Goal: Task Accomplishment & Management: Complete application form

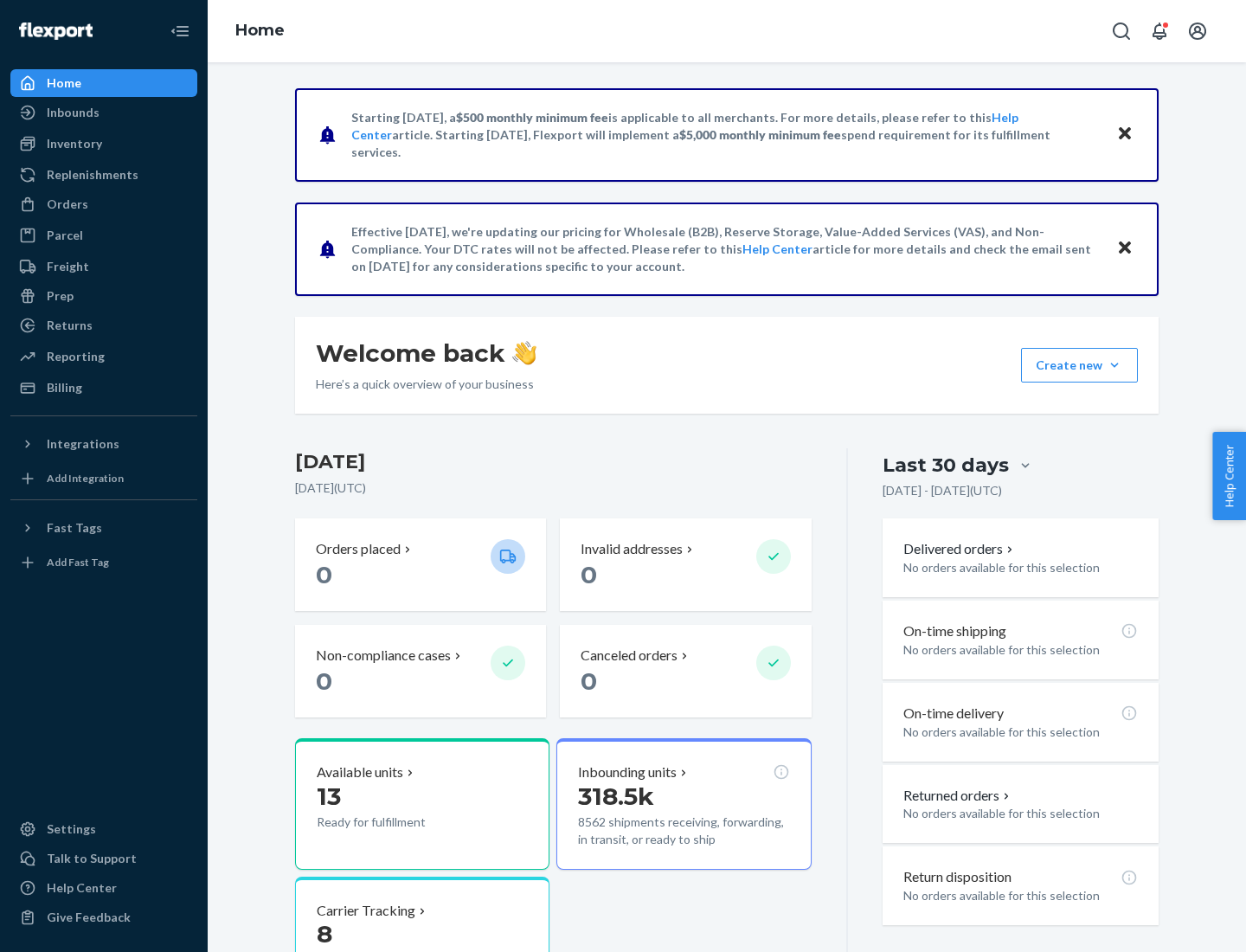
click at [1115, 365] on button "Create new Create new inbound Create new order Create new product" at bounding box center [1080, 365] width 117 height 35
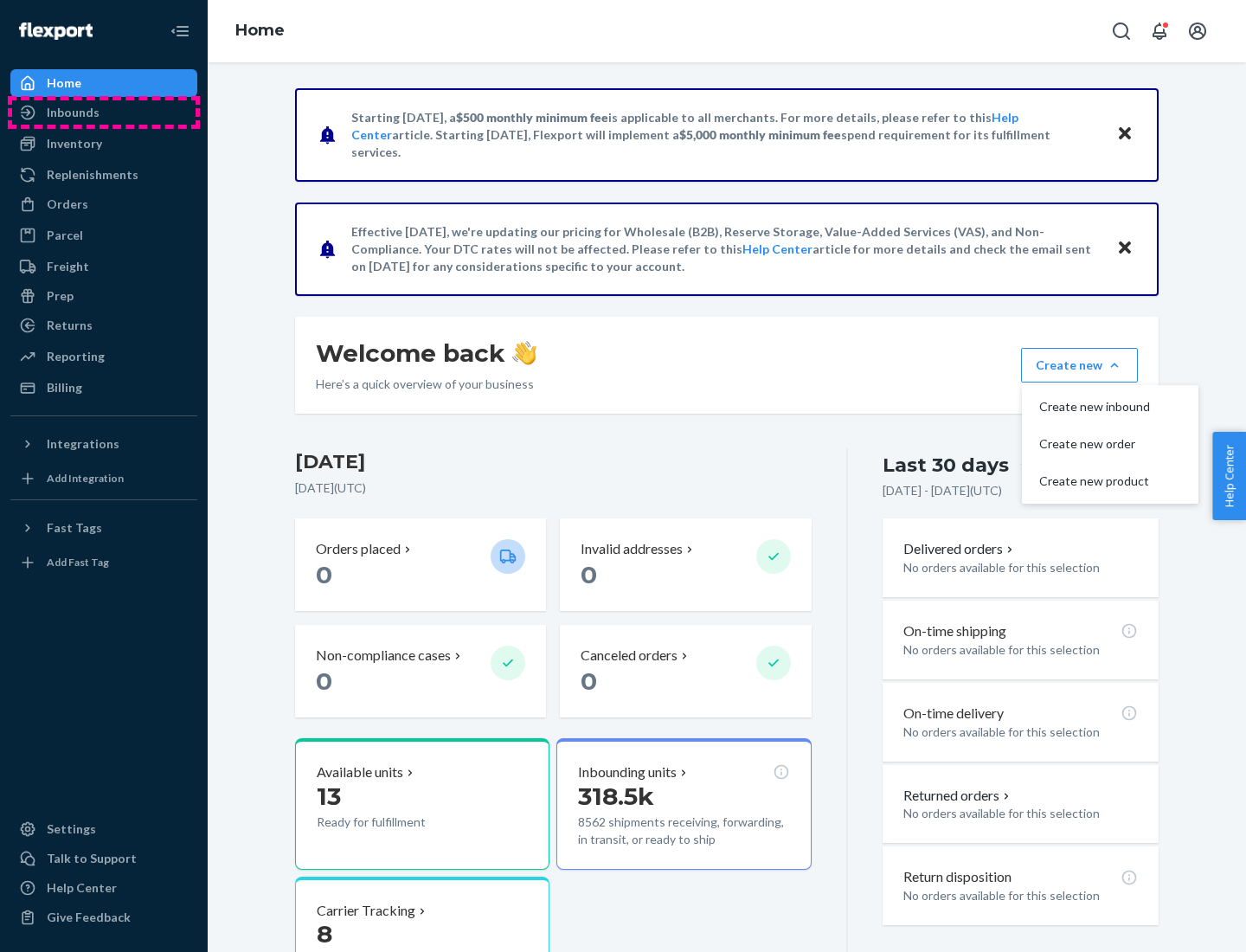
click at [104, 113] on div "Inbounds" at bounding box center [104, 113] width 184 height 24
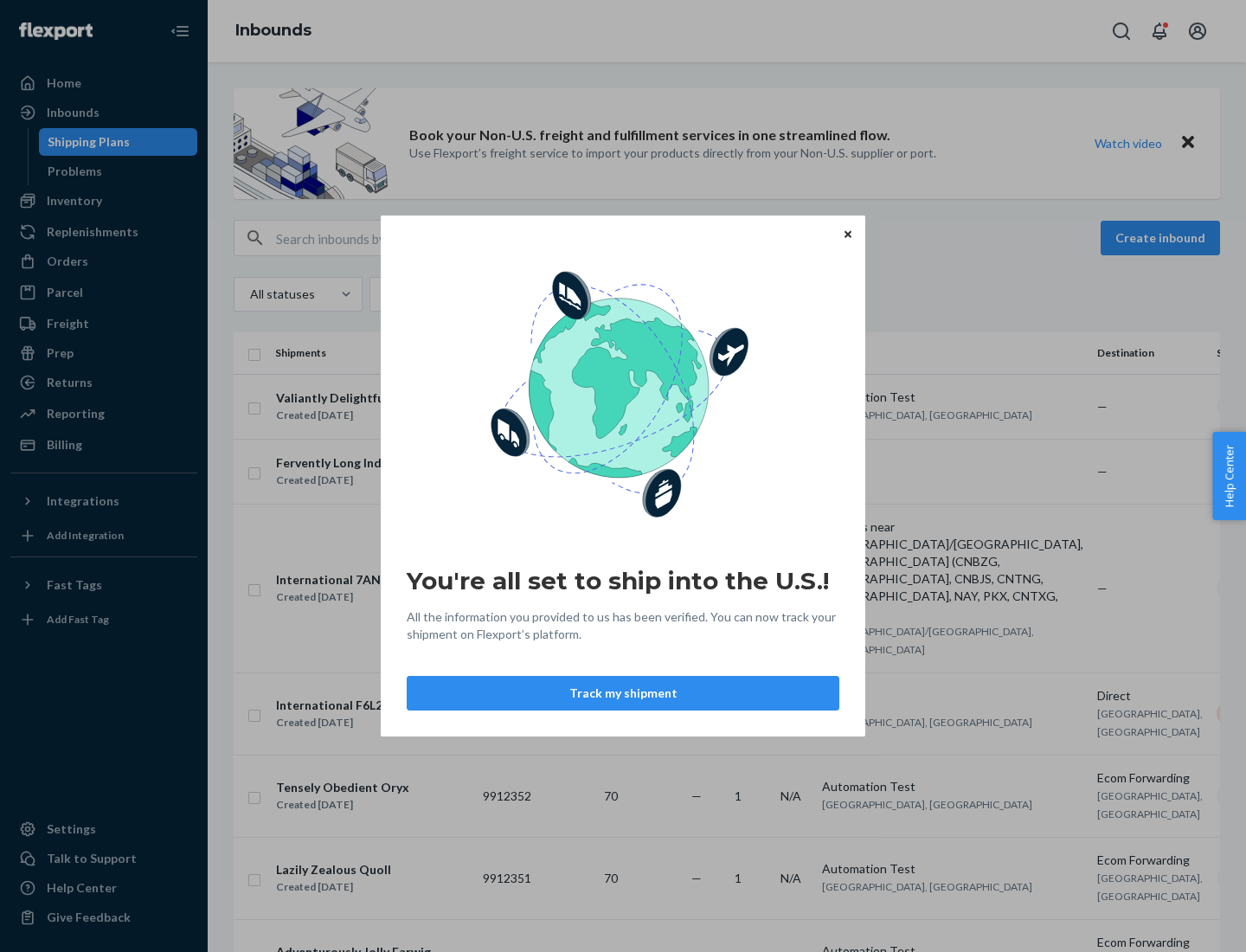
click at [623, 694] on button "Track my shipment" at bounding box center [623, 694] width 433 height 35
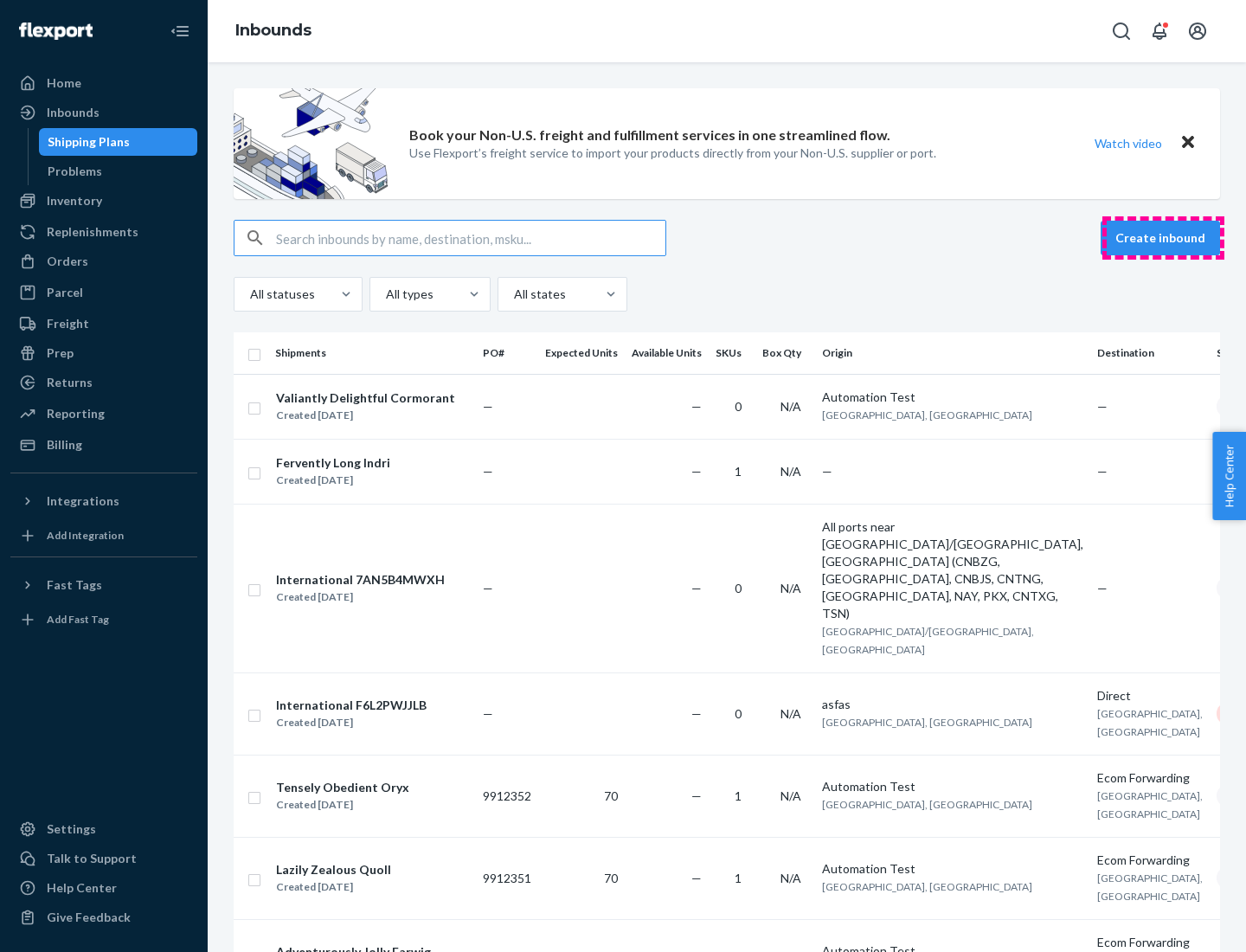
click at [1164, 238] on button "Create inbound" at bounding box center [1161, 238] width 120 height 35
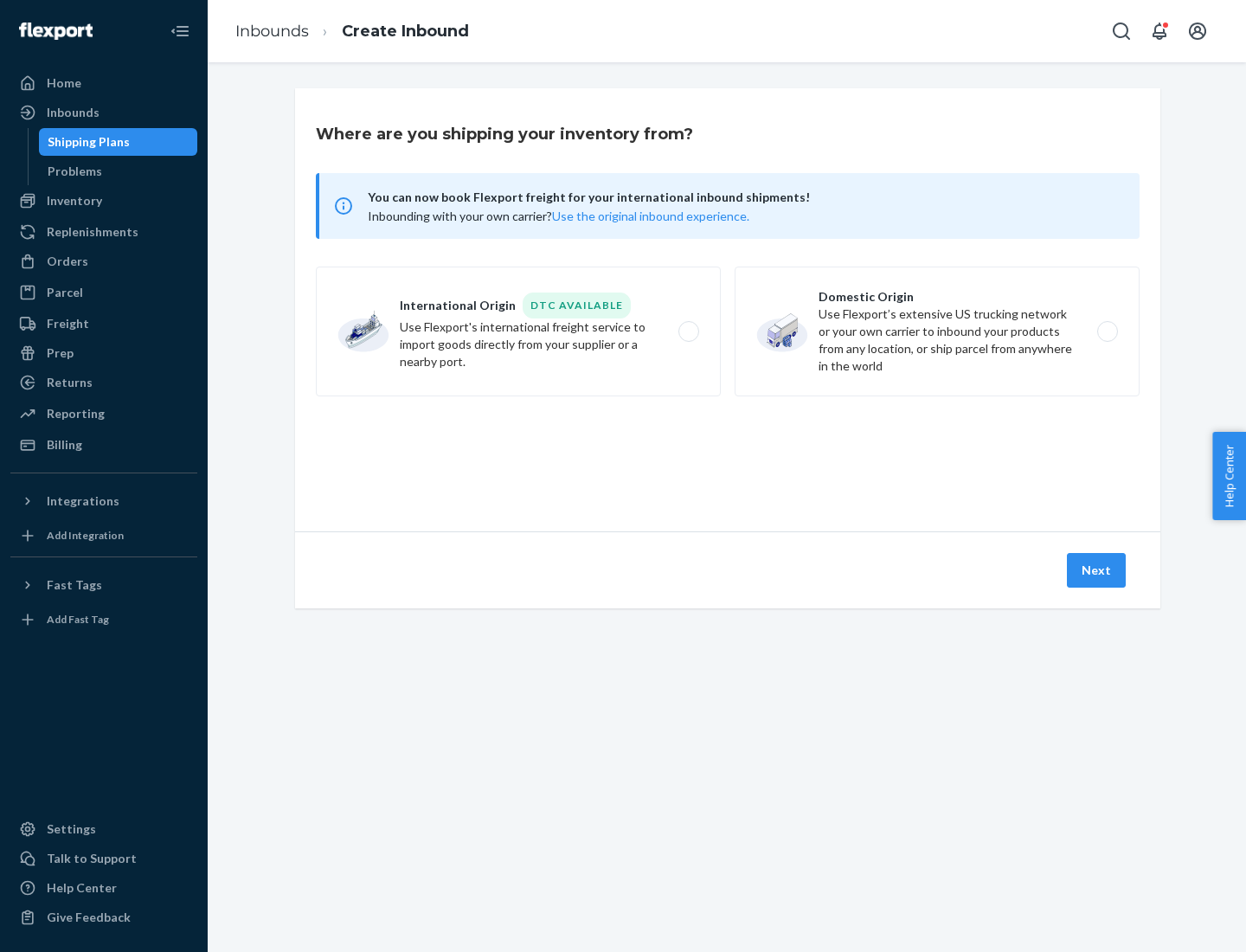
click at [519, 331] on label "International Origin DTC Available Use Flexport's international freight service…" at bounding box center [518, 331] width 405 height 130
click at [688, 331] on input "International Origin DTC Available Use Flexport's international freight service…" at bounding box center [694, 331] width 11 height 11
radio input "true"
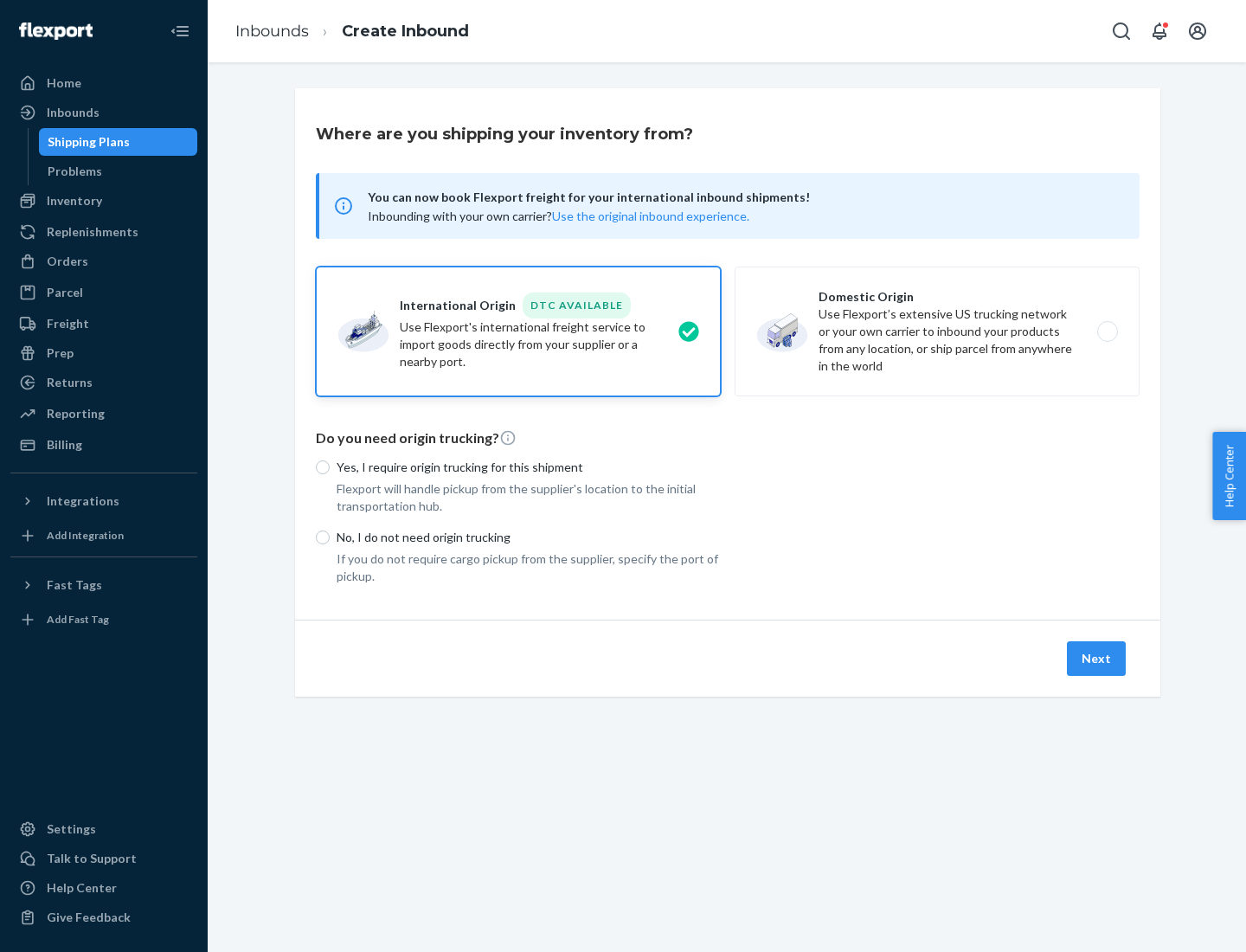
click at [529, 537] on p "No, I do not need origin trucking" at bounding box center [528, 538] width 384 height 17
click at [329, 537] on input "No, I do not need origin trucking" at bounding box center [323, 538] width 14 height 14
radio input "true"
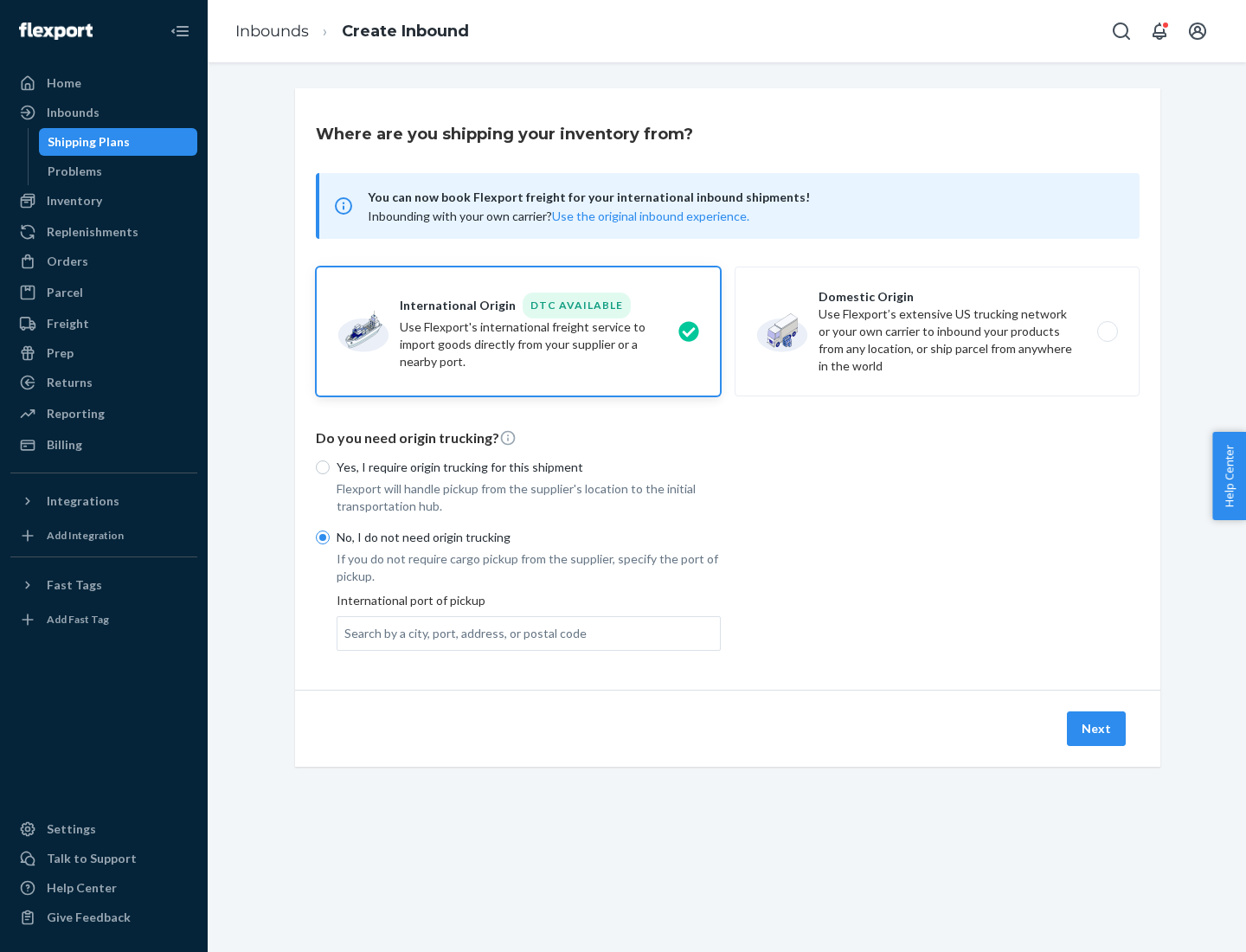
click at [461, 633] on div "Search by a city, port, address, or postal code" at bounding box center [465, 634] width 242 height 17
click at [346, 633] on input "Search by a city, port, address, or postal code" at bounding box center [345, 634] width 2 height 17
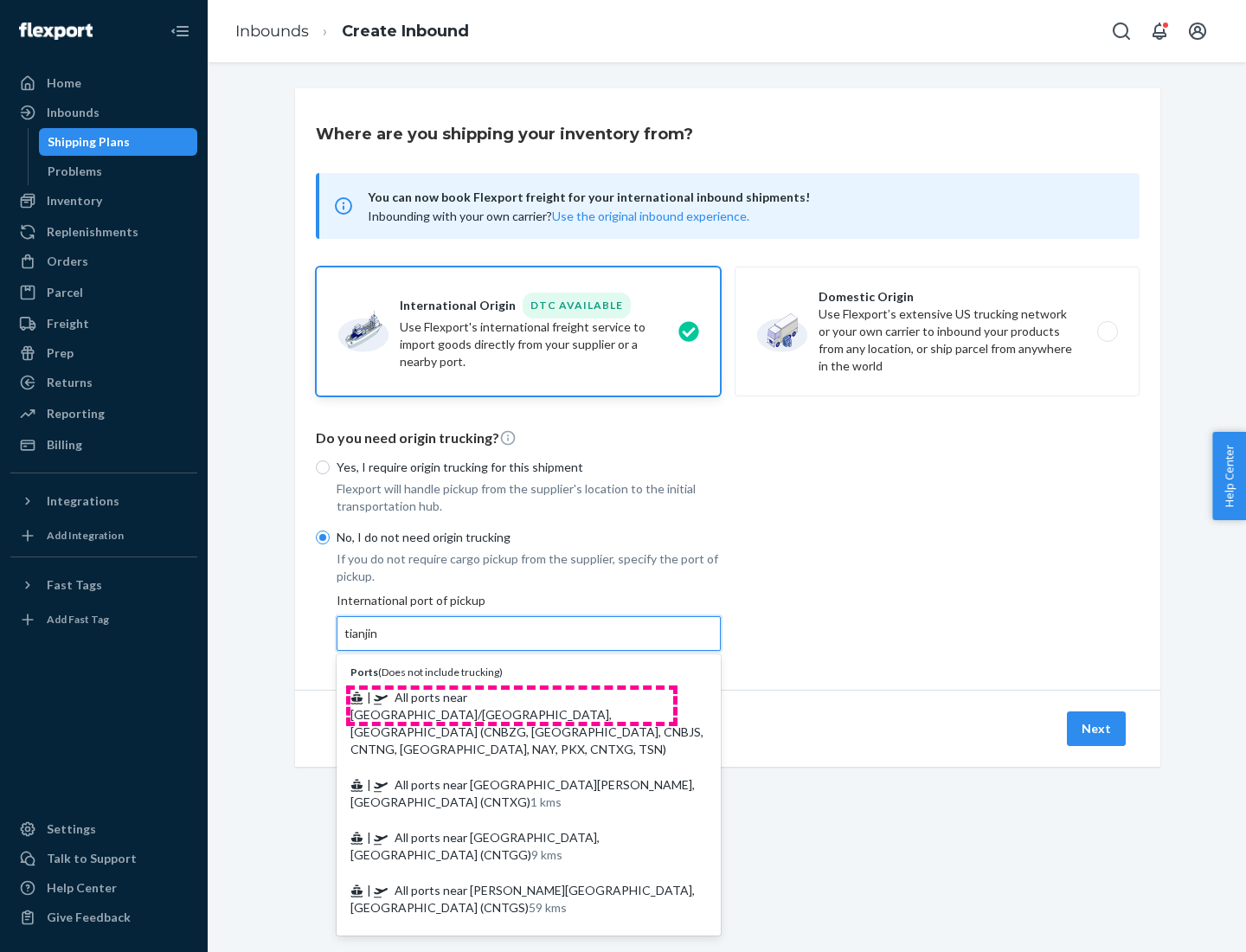
click at [512, 697] on span "| All ports near [GEOGRAPHIC_DATA]/[GEOGRAPHIC_DATA], [GEOGRAPHIC_DATA] (CNBZG,…" at bounding box center [526, 723] width 353 height 67
click at [380, 642] on input "tianjin" at bounding box center [362, 634] width 36 height 17
type input "All ports near [GEOGRAPHIC_DATA]/[GEOGRAPHIC_DATA], [GEOGRAPHIC_DATA] (CNBZG, […"
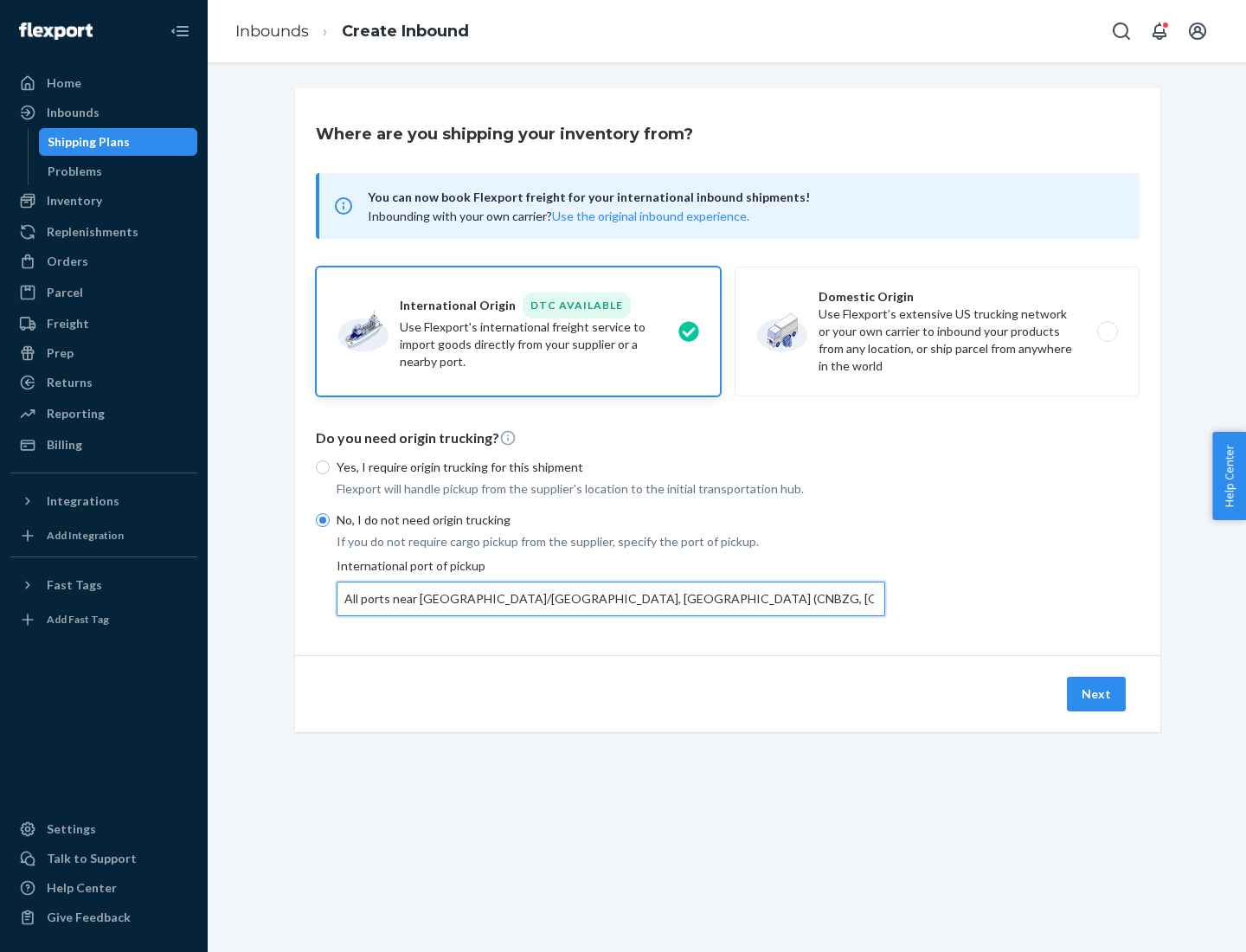
click at [1098, 694] on button "Next" at bounding box center [1097, 694] width 59 height 35
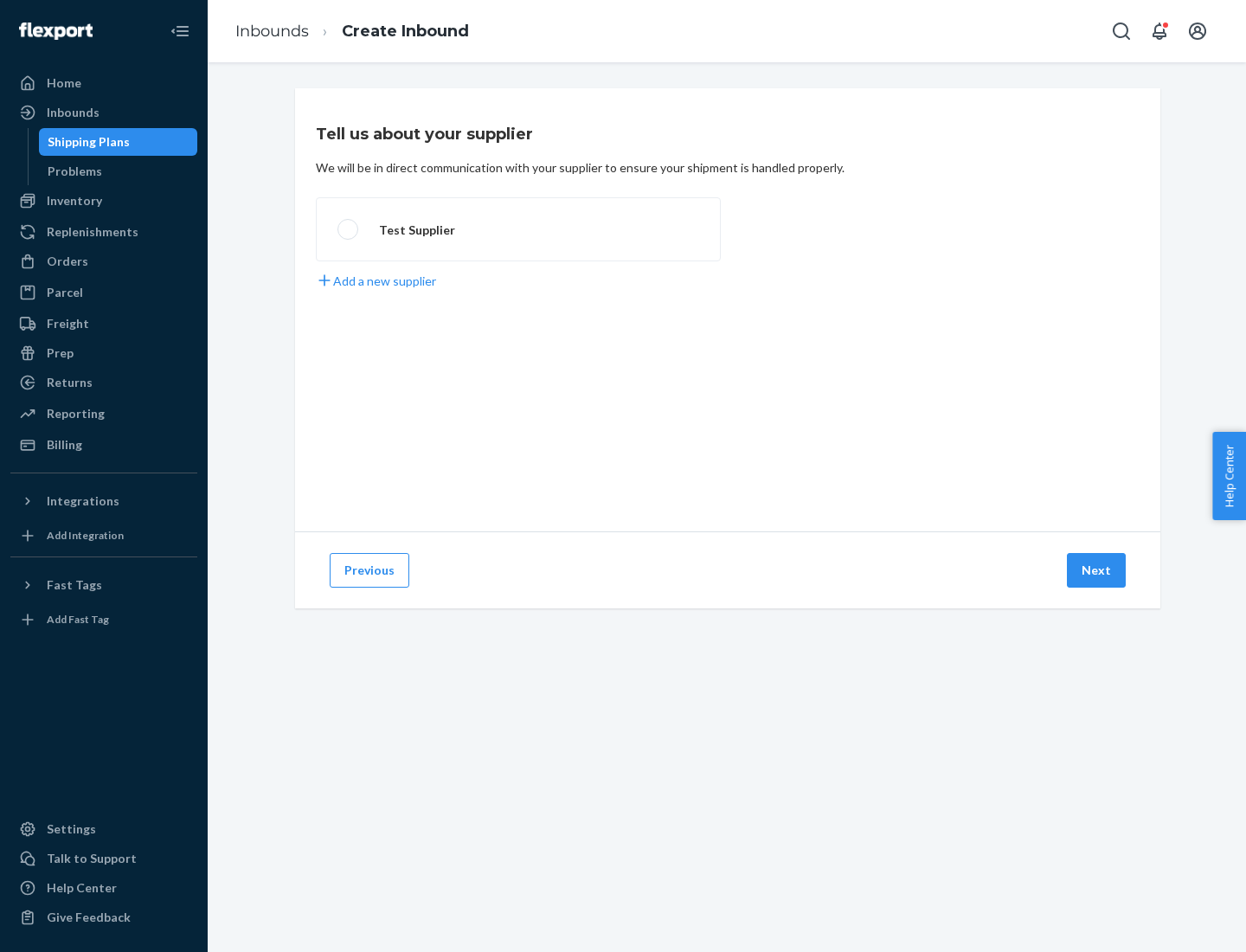
click at [519, 230] on label "Test Supplier" at bounding box center [518, 230] width 405 height 64
click at [349, 230] on input "Test Supplier" at bounding box center [342, 230] width 11 height 11
radio input "true"
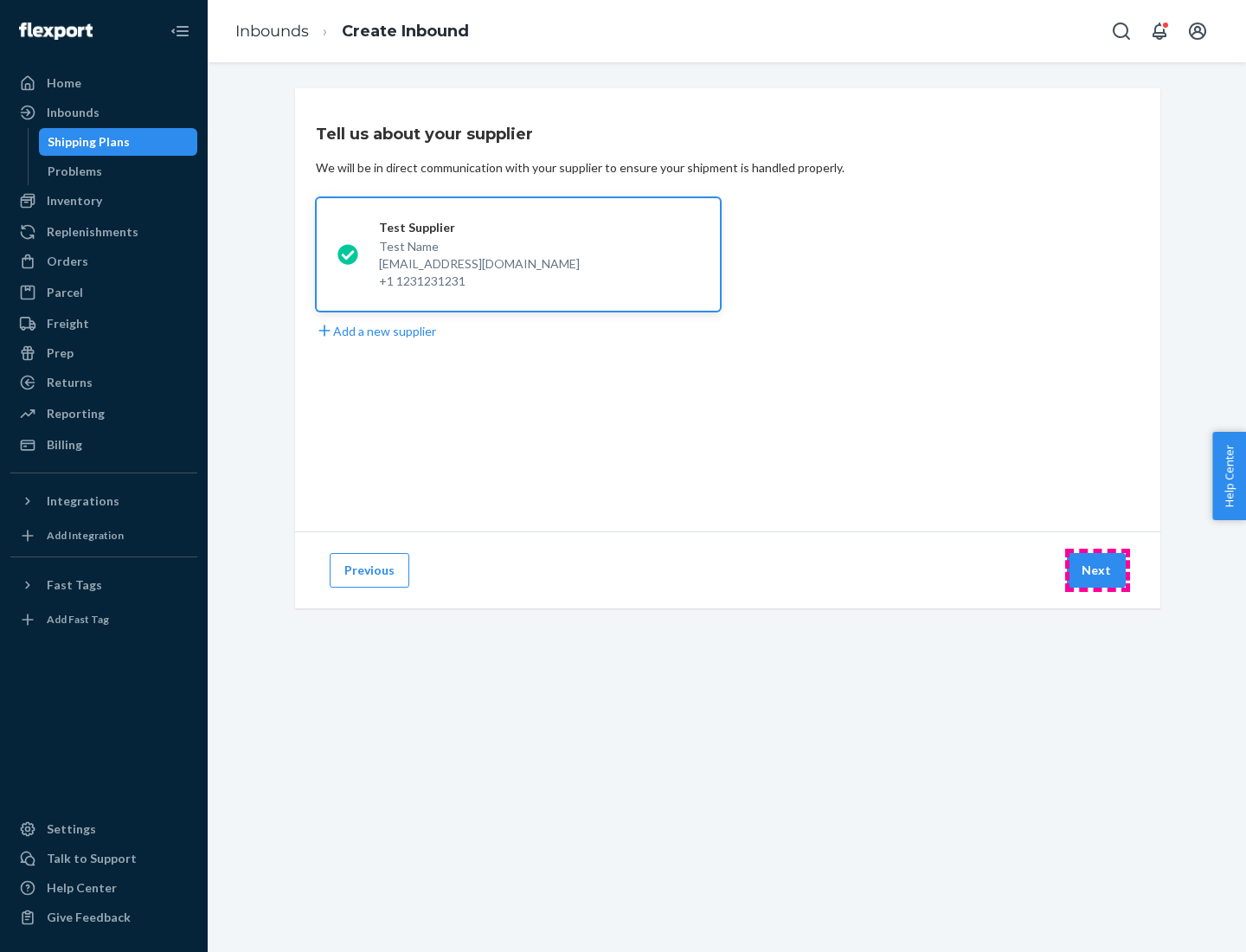
click at [1098, 571] on button "Next" at bounding box center [1097, 571] width 59 height 35
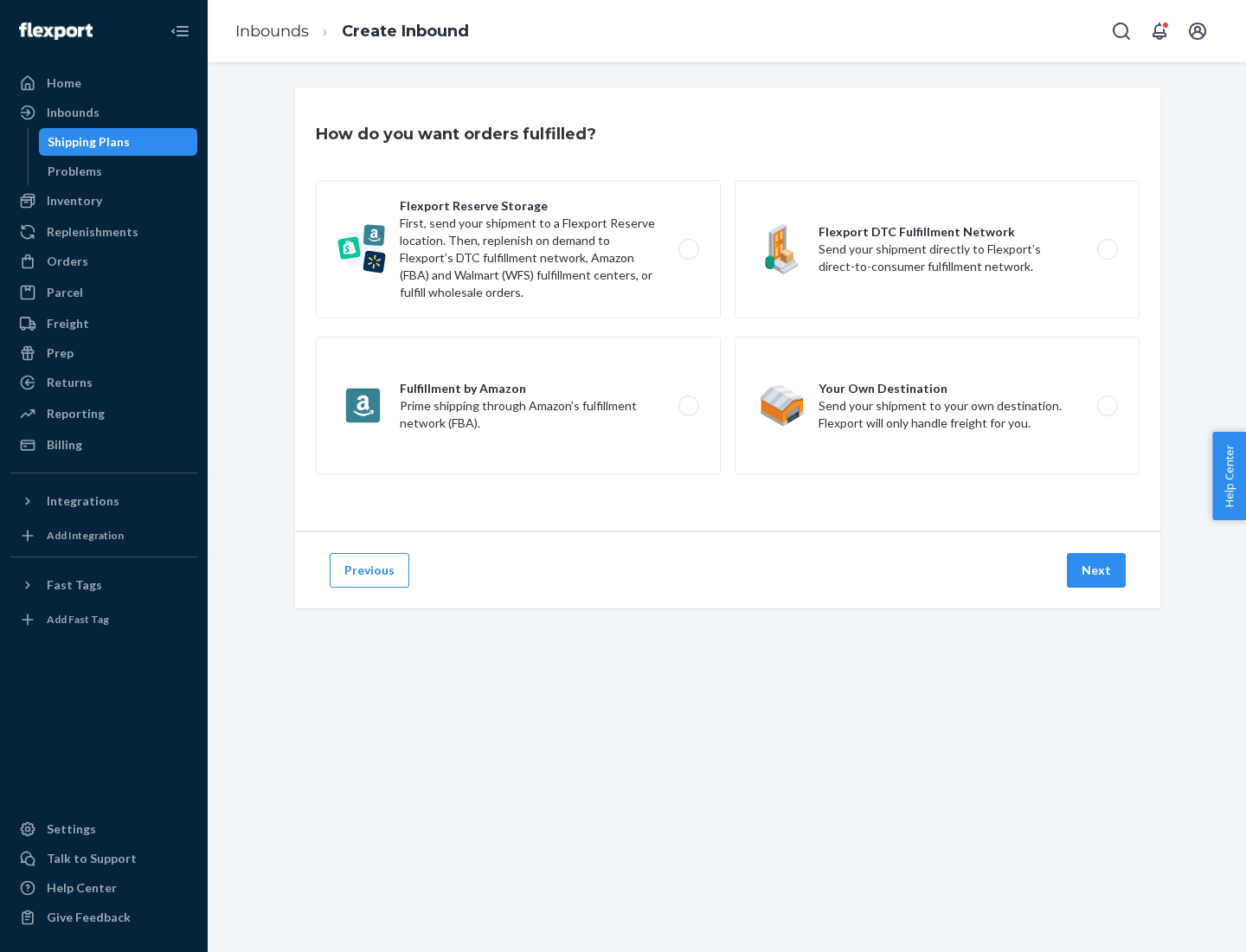
click at [519, 249] on label "Flexport Reserve Storage First, send your shipment to a Flexport Reserve locati…" at bounding box center [518, 250] width 405 height 139
click at [688, 249] on input "Flexport Reserve Storage First, send your shipment to a Flexport Reserve locati…" at bounding box center [694, 249] width 11 height 11
radio input "true"
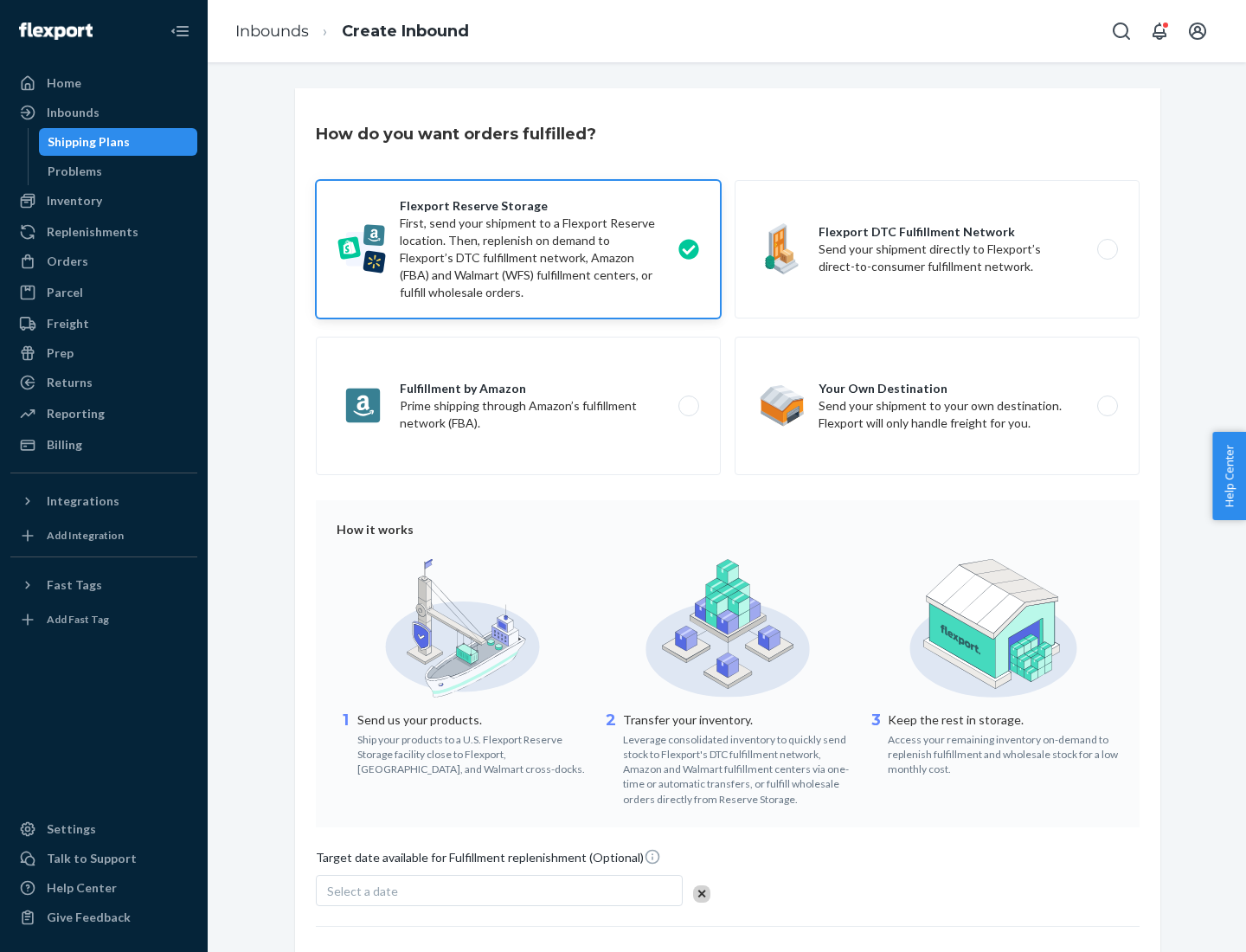
scroll to position [142, 0]
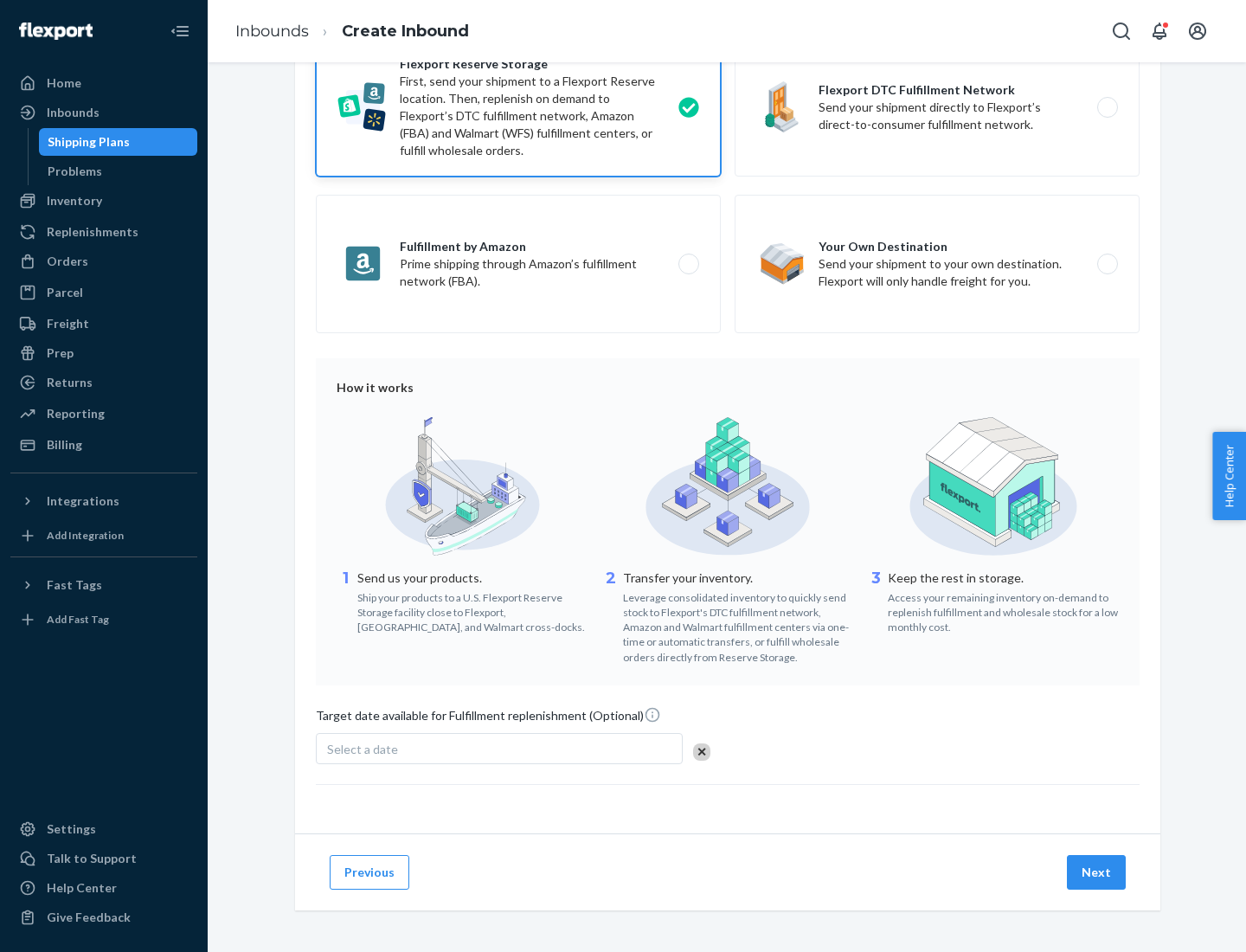
click at [1098, 871] on button "Next" at bounding box center [1097, 872] width 59 height 35
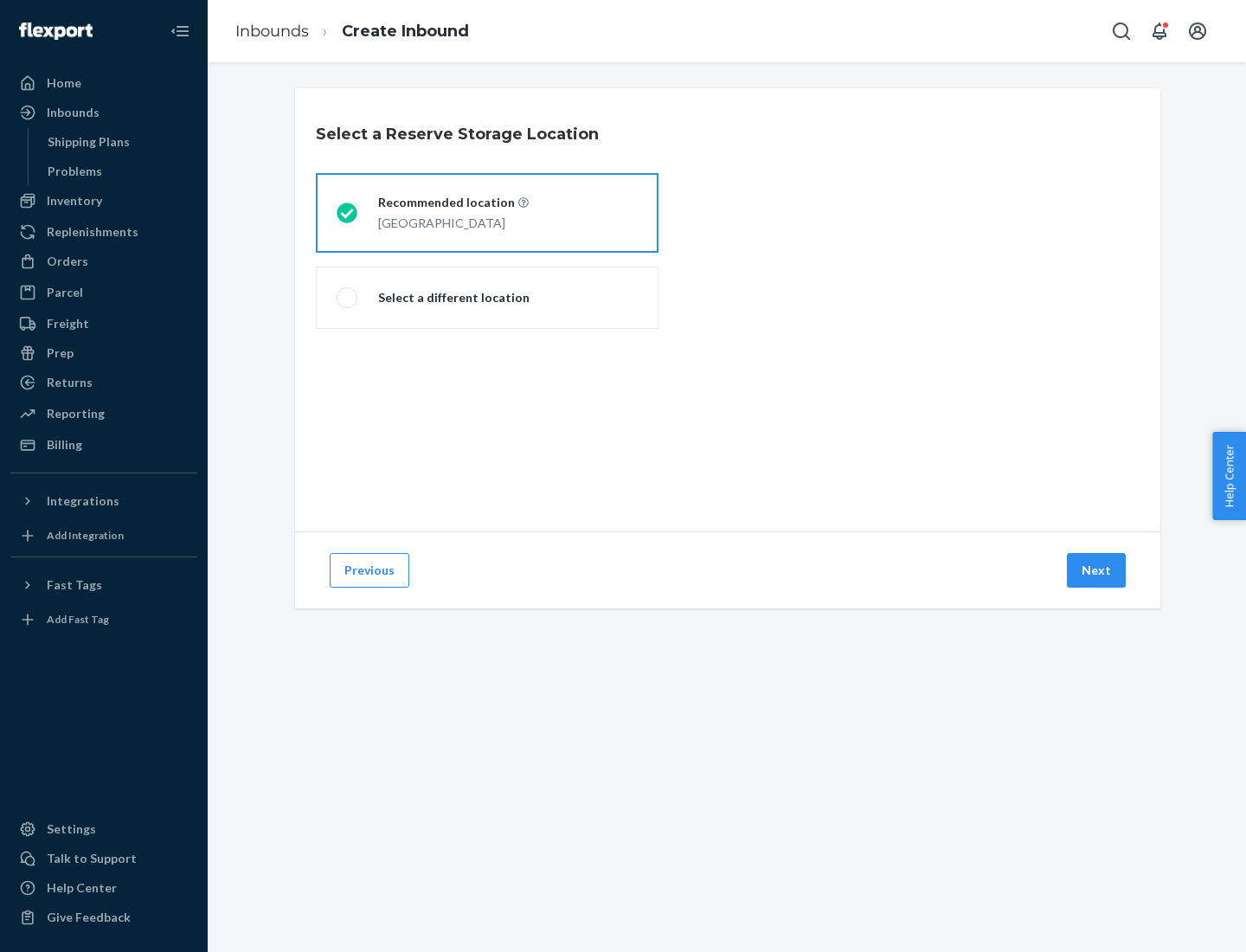
click at [487, 213] on div "[GEOGRAPHIC_DATA]" at bounding box center [453, 222] width 151 height 21
click at [348, 213] on input "Recommended location [GEOGRAPHIC_DATA]" at bounding box center [342, 213] width 11 height 11
click at [1098, 571] on button "Next" at bounding box center [1097, 571] width 59 height 35
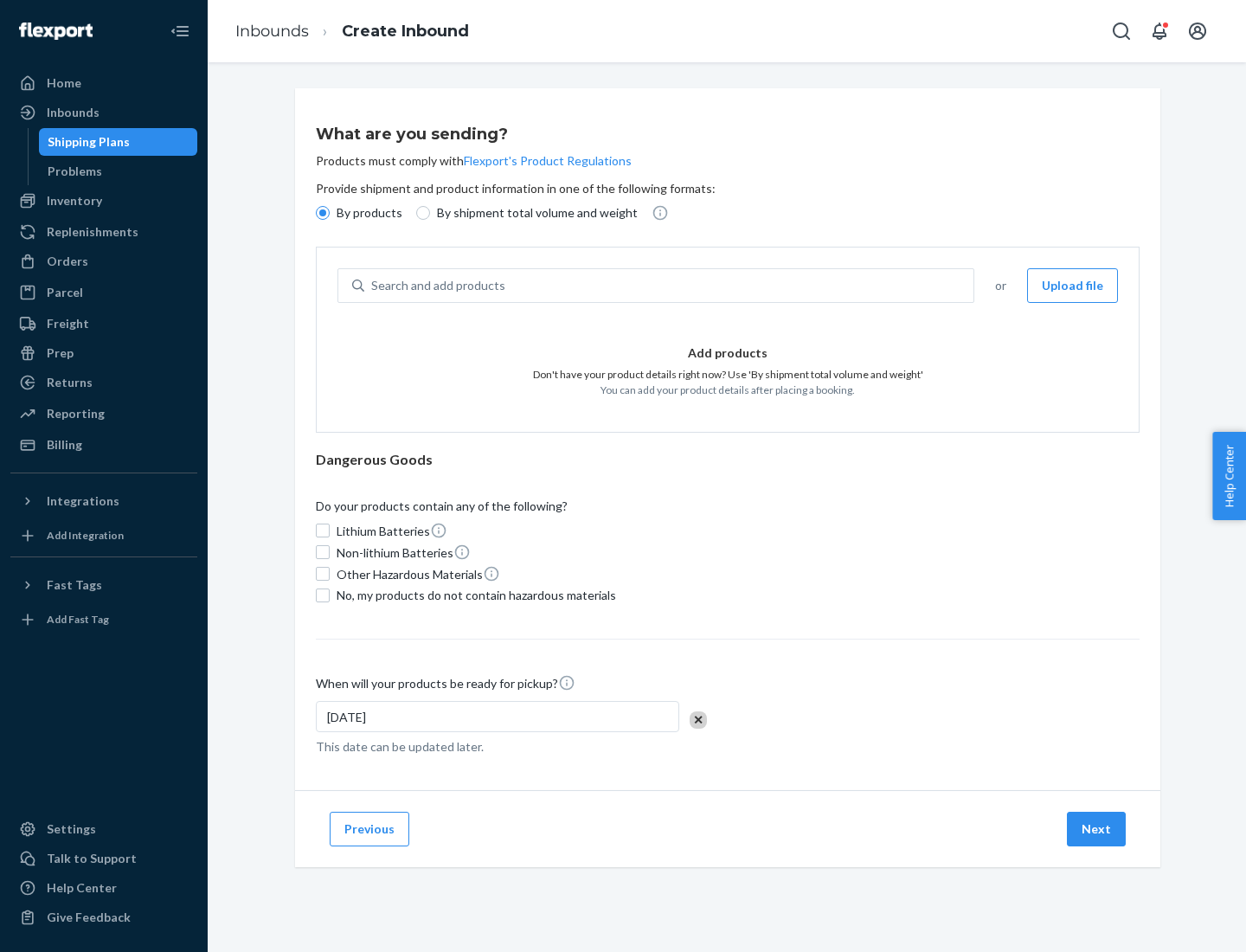
click at [670, 285] on div "Search and add products" at bounding box center [669, 285] width 610 height 31
click at [373, 285] on input "Search and add products" at bounding box center [372, 285] width 2 height 17
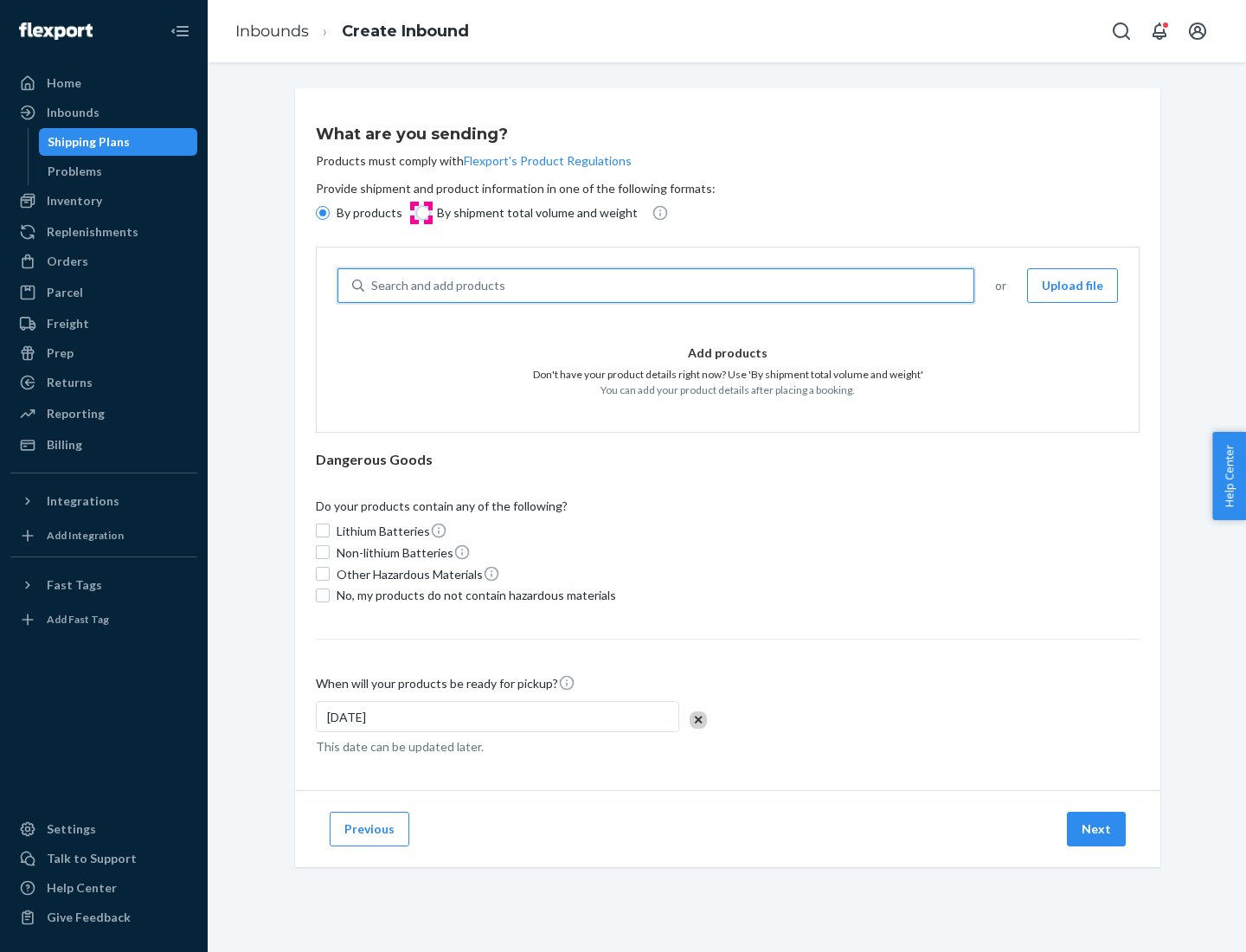
click at [421, 213] on input "By shipment total volume and weight" at bounding box center [423, 213] width 14 height 14
radio input "true"
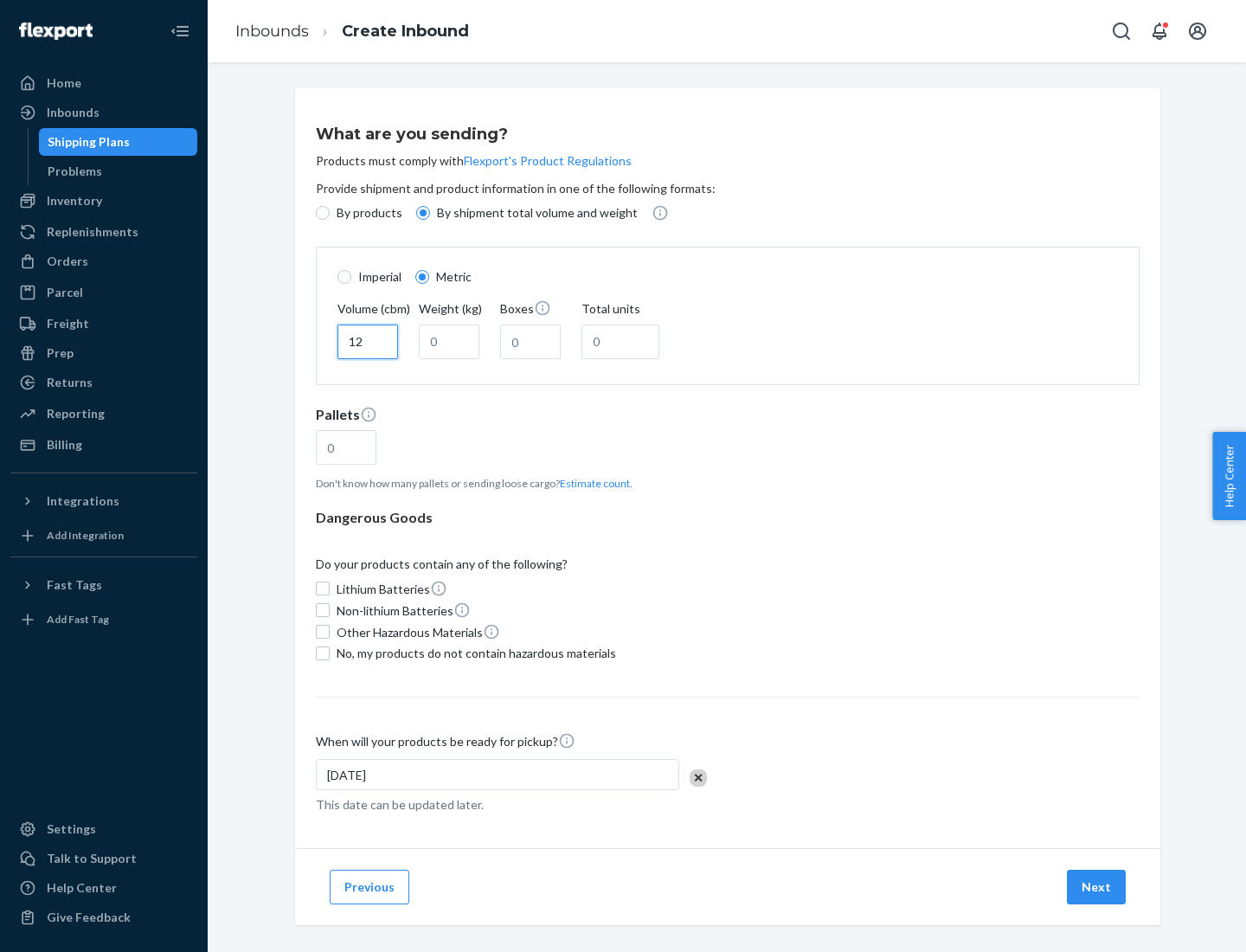
type input "12"
type input "22"
type input "222"
type input "121"
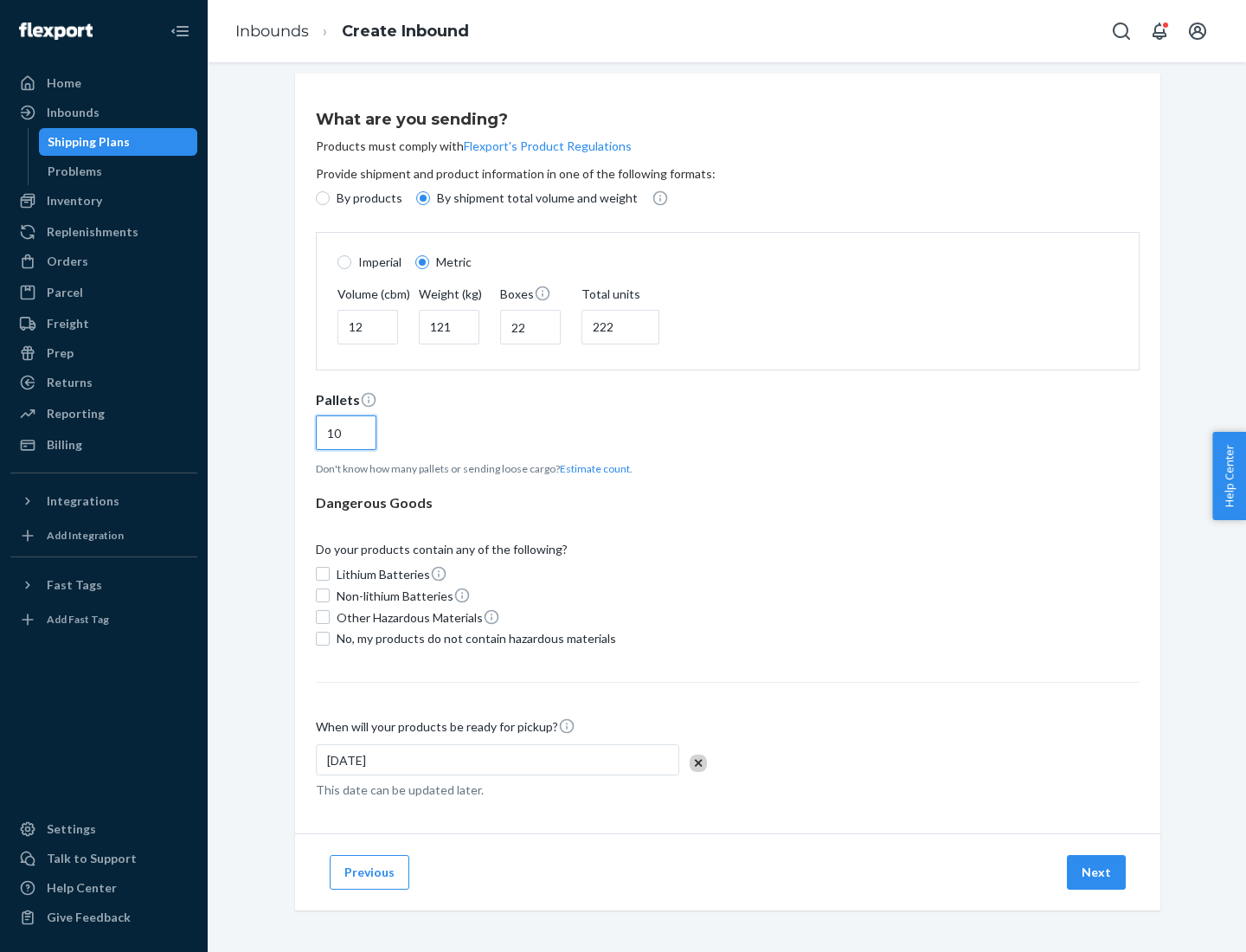
type input "10"
click at [473, 638] on span "No, my products do not contain hazardous materials" at bounding box center [476, 639] width 279 height 17
click at [329, 638] on input "No, my products do not contain hazardous materials" at bounding box center [323, 639] width 14 height 14
checkbox input "true"
click at [1098, 871] on button "Next" at bounding box center [1097, 872] width 59 height 35
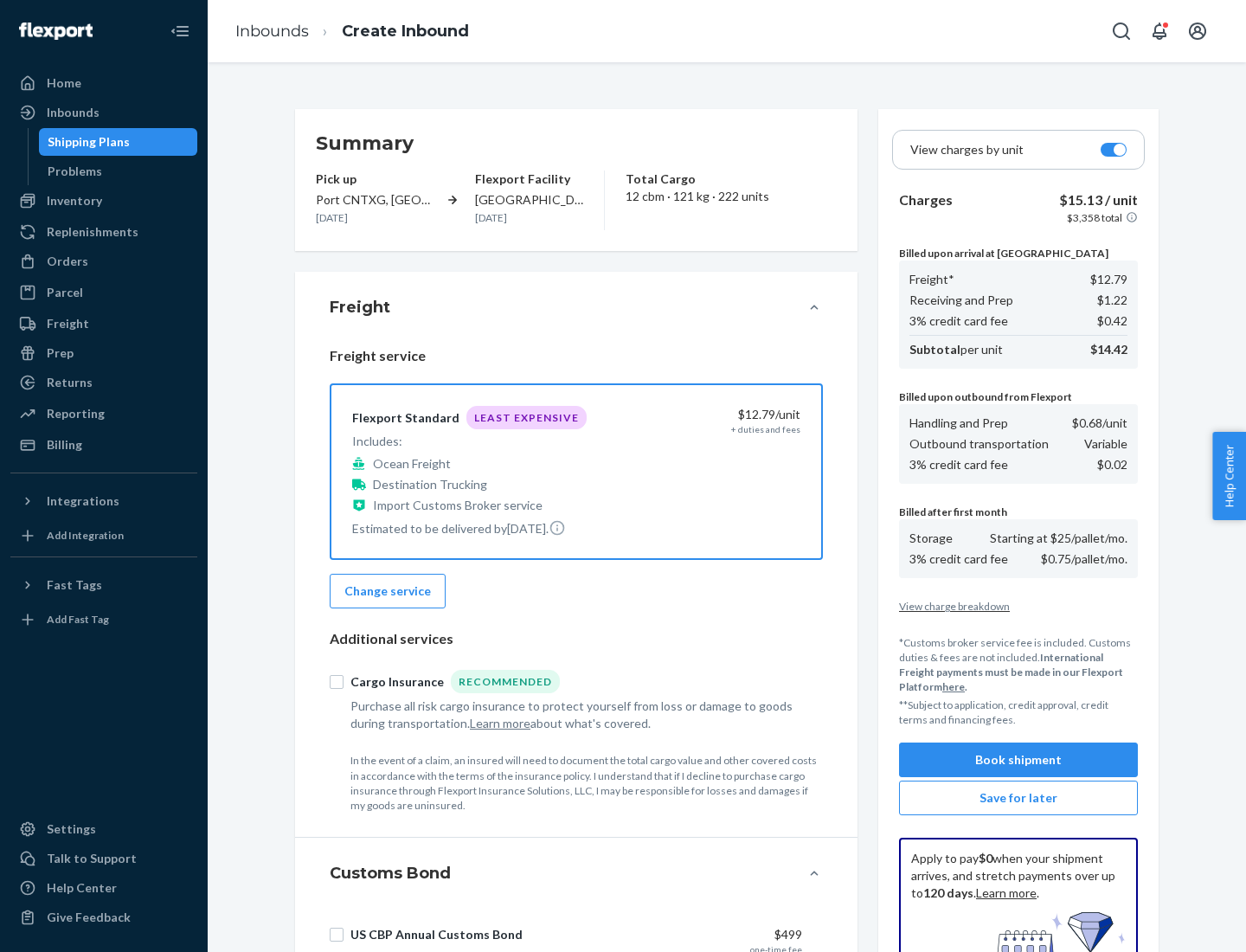
scroll to position [252, 0]
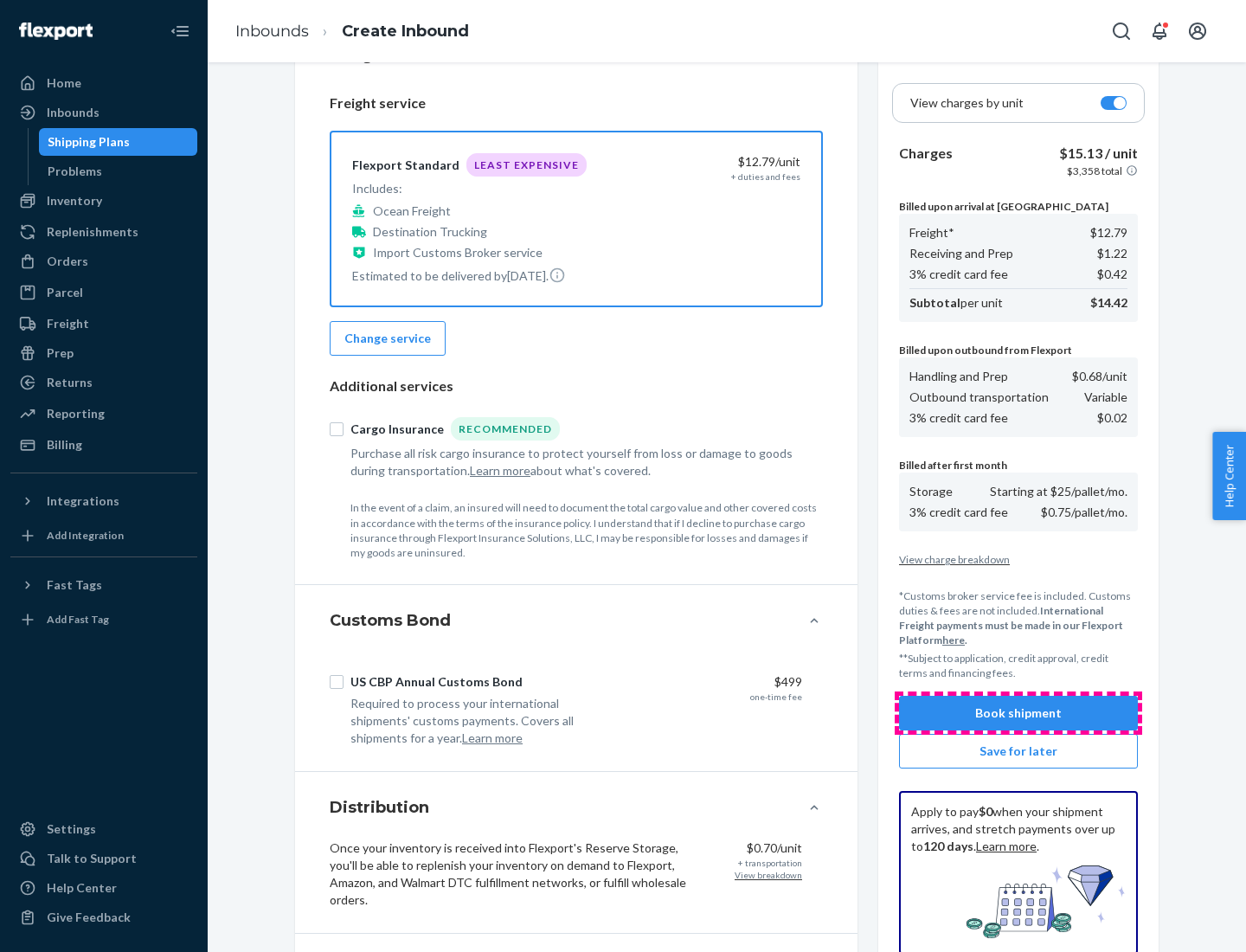
click at [1019, 713] on button "Book shipment" at bounding box center [1018, 714] width 238 height 35
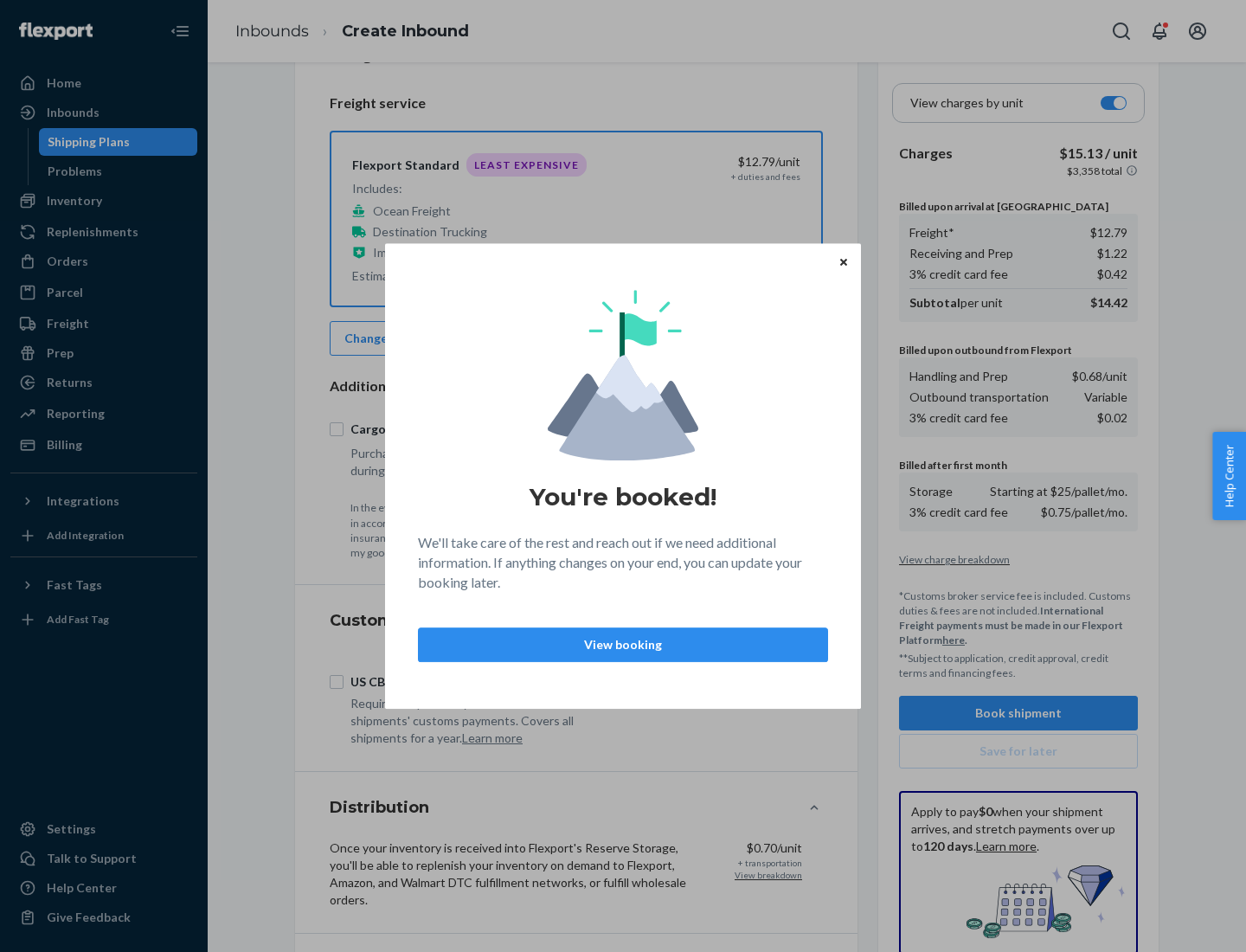
click at [623, 644] on p "View booking" at bounding box center [623, 645] width 381 height 17
